Goal: Book appointment/travel/reservation

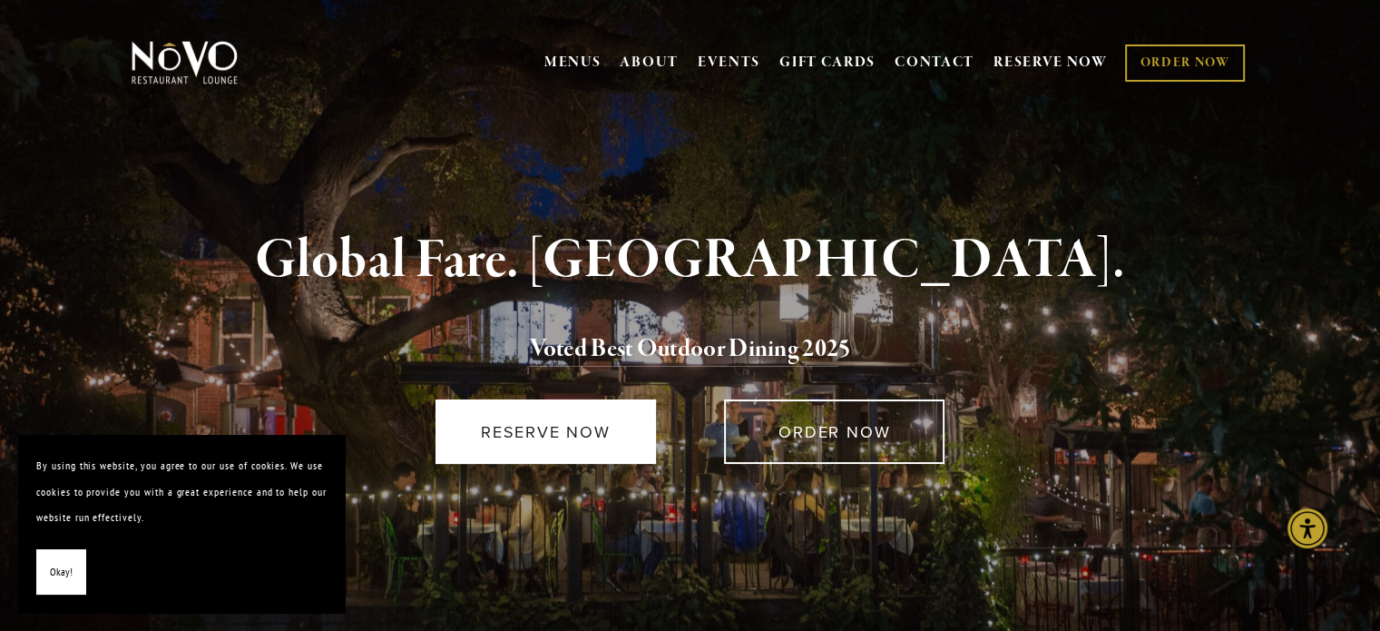
click at [592, 460] on link "RESERVE NOW" at bounding box center [545, 431] width 220 height 64
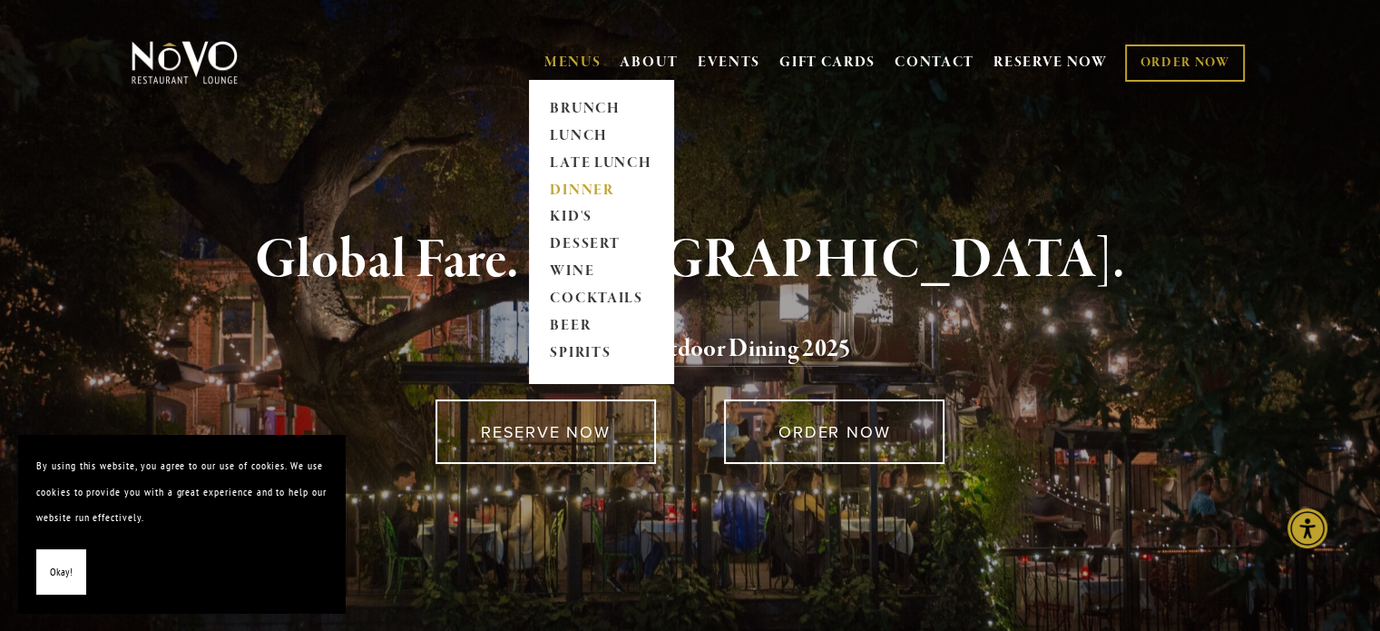
click at [577, 190] on link "DINNER" at bounding box center [600, 190] width 113 height 27
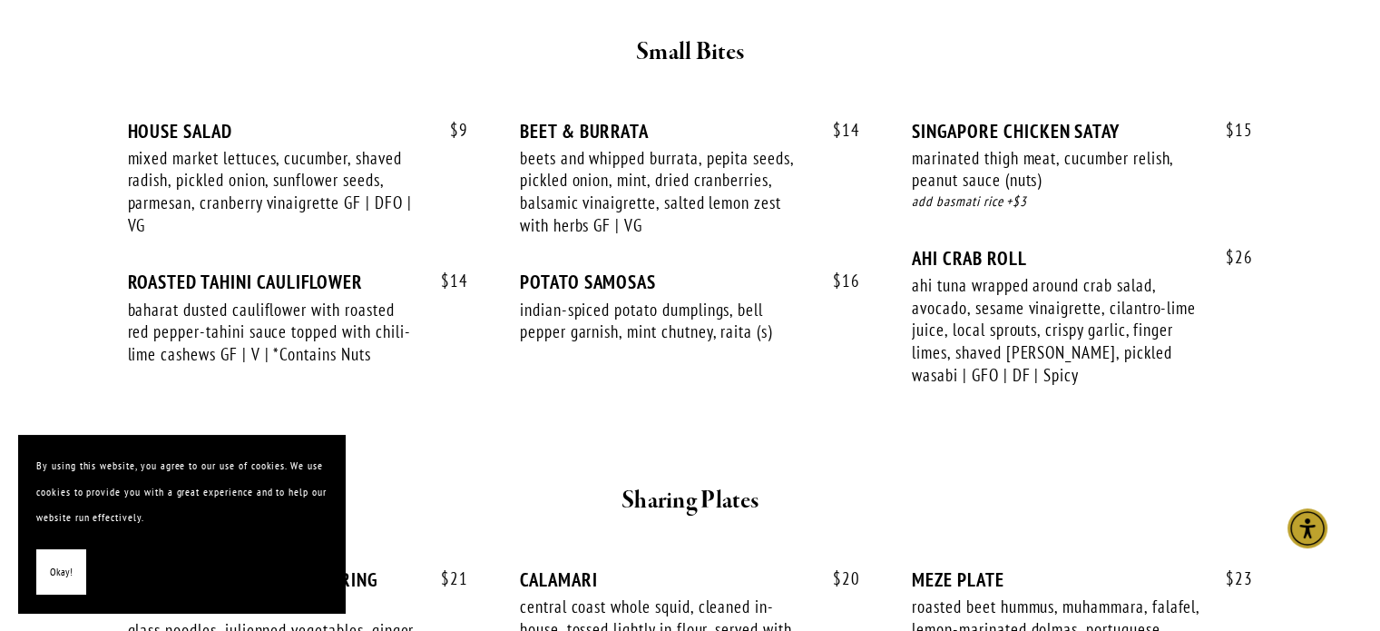
scroll to position [769, 0]
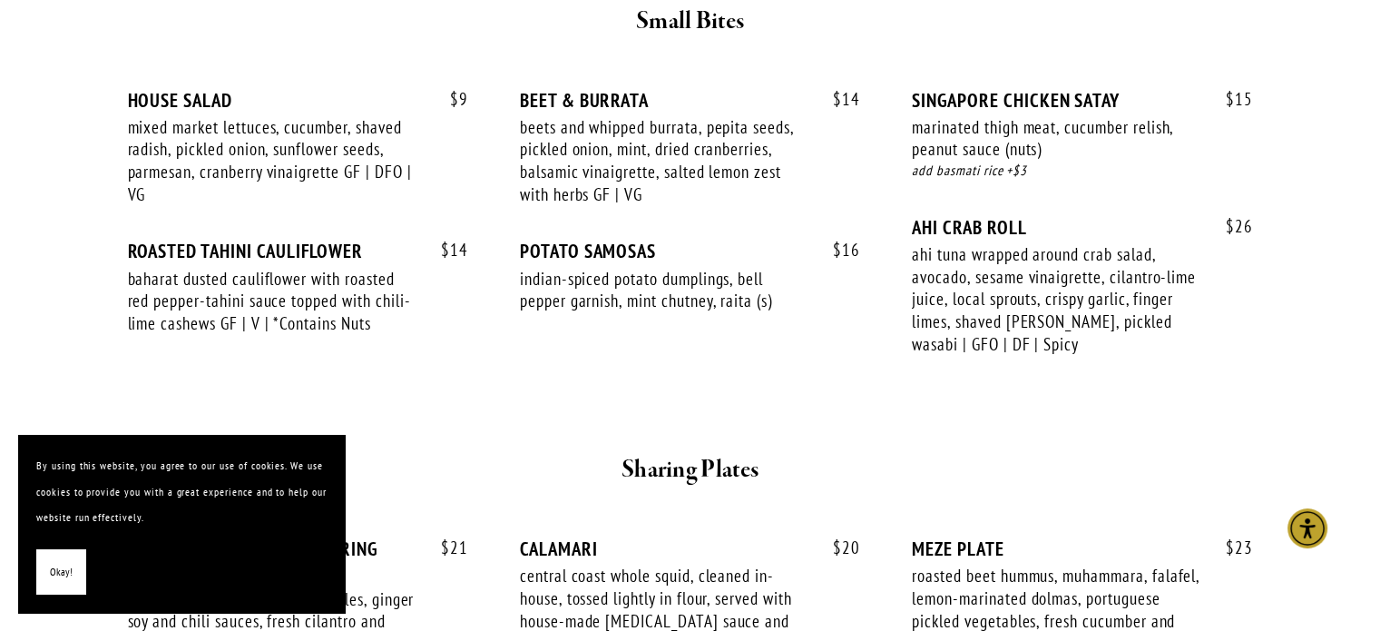
click at [65, 580] on span "Okay!" at bounding box center [61, 572] width 23 height 26
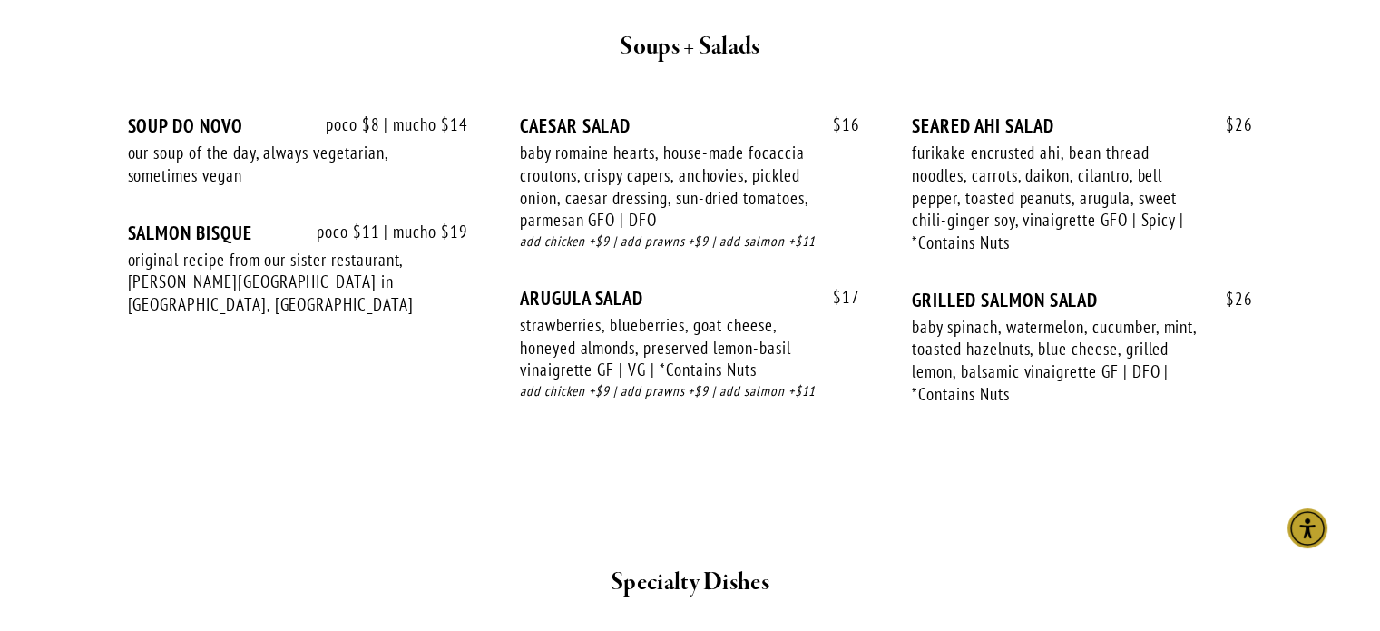
scroll to position [1992, 0]
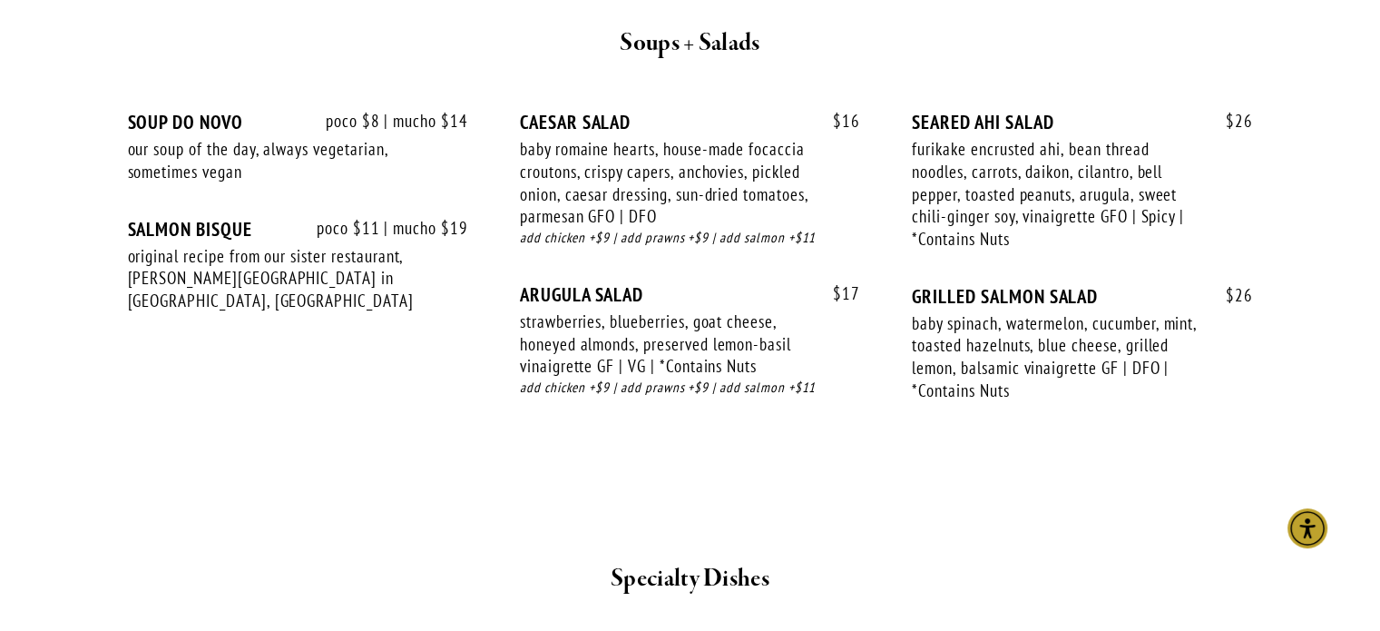
click at [651, 342] on div "strawberries, blueberries, goat cheese, honeyed almonds, preserved lemon-basil …" at bounding box center [664, 343] width 289 height 67
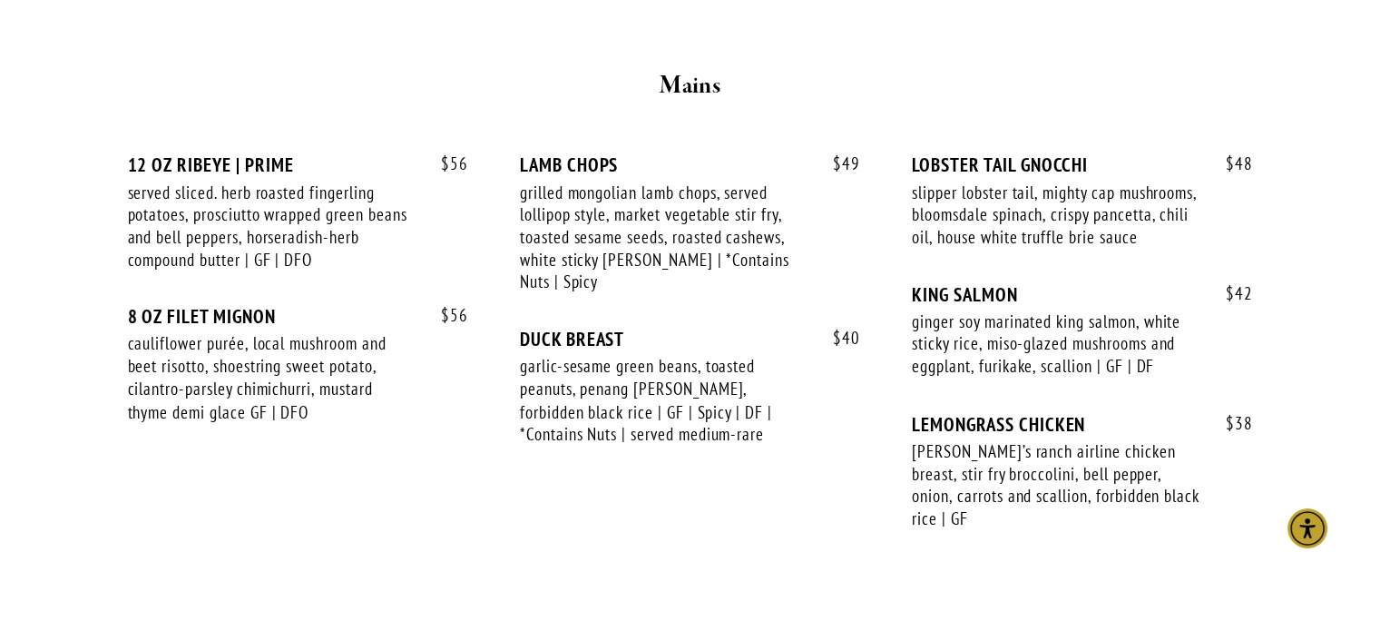
scroll to position [3038, 0]
